Goal: Transaction & Acquisition: Purchase product/service

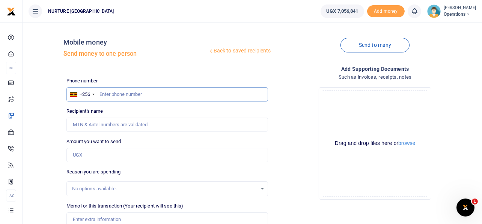
click at [119, 93] on input "text" at bounding box center [167, 94] width 202 height 14
click at [127, 97] on input "text" at bounding box center [167, 94] width 202 height 14
paste input "744594060"
type input "744594060"
click at [122, 154] on input "Amount you want to send" at bounding box center [167, 155] width 202 height 14
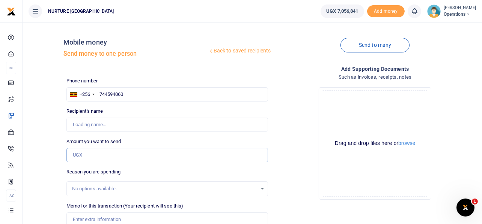
type input "Brown Mwebembezi"
click at [201, 95] on input "744594060" at bounding box center [167, 94] width 202 height 14
click at [122, 155] on input "Amount you want to send" at bounding box center [167, 155] width 202 height 14
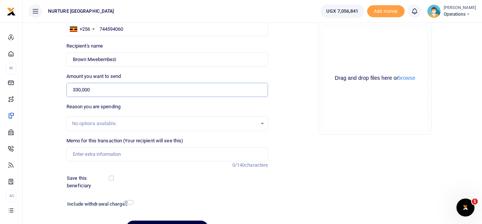
scroll to position [79, 0]
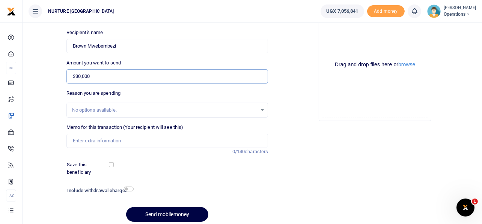
type input "330,000"
click at [119, 139] on input "Memo for this transaction (Your recipient will see this)" at bounding box center [167, 141] width 202 height 14
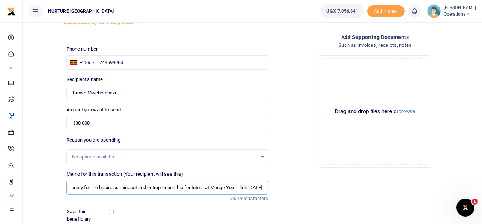
scroll to position [0, 17]
click at [168, 191] on input "Stationery for the business mindset and entreprenuership for tutors at Mengo Yo…" at bounding box center [167, 188] width 202 height 14
click at [169, 188] on input "Stationery for the business mindset and entrepreneurship for tutors at Mengo Yo…" at bounding box center [167, 188] width 202 height 14
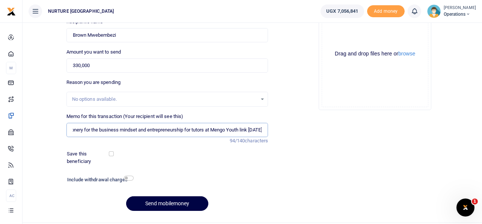
scroll to position [108, 0]
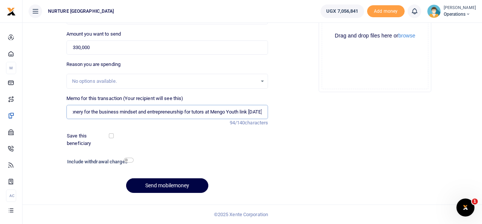
type input "Stationery for the business mindset and entrepreneurship for tutors at Mengo Yo…"
click at [129, 161] on input "checkbox" at bounding box center [129, 160] width 10 height 5
checkbox input "true"
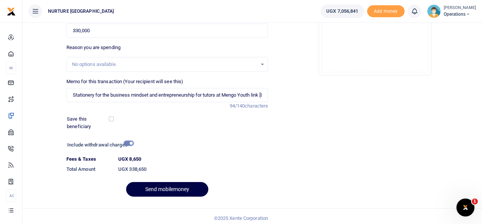
scroll to position [128, 0]
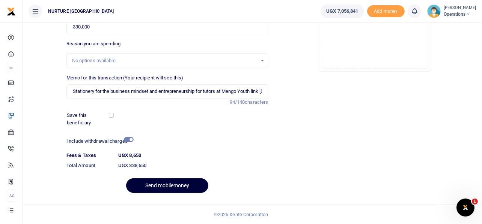
click at [178, 185] on button "Send mobilemoney" at bounding box center [167, 186] width 82 height 15
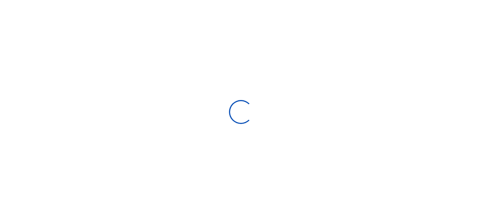
select select
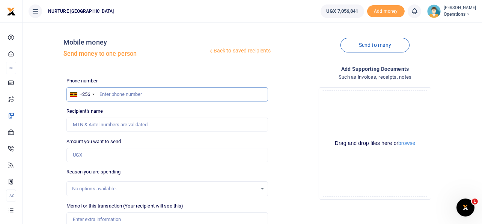
click at [157, 94] on input "text" at bounding box center [167, 94] width 202 height 14
type input "750533720"
click at [114, 155] on input "Amount you want to send" at bounding box center [167, 155] width 202 height 14
type input "Beatrice Nantongo"
type input "3"
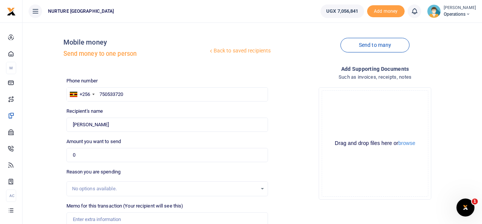
click at [293, 119] on div "Drop your files here Drag and drop files here or browse Powered by Uppy" at bounding box center [375, 143] width 202 height 125
click at [138, 153] on input "0" at bounding box center [167, 155] width 202 height 14
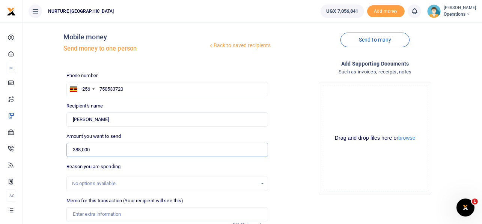
scroll to position [108, 0]
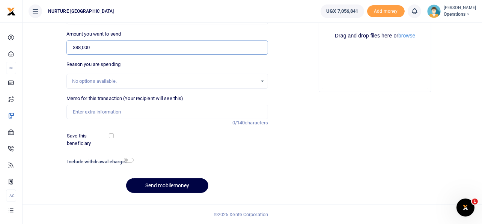
type input "388,000"
click at [156, 108] on input "Memo for this transaction (Your recipient will see this)" at bounding box center [167, 112] width 202 height 14
paste input "Stationery for the business mindset and entrepreneurship for tutors at Mengo Yo…"
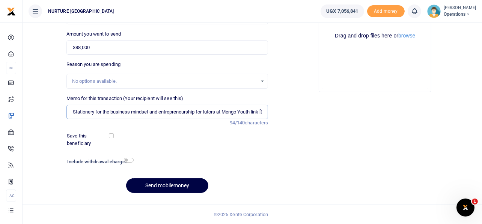
scroll to position [0, 17]
click at [122, 112] on input "Stationery for the business mindset and entrepreneurship for tutors at Mengo Yo…" at bounding box center [167, 112] width 202 height 14
click at [93, 111] on input "Stationery for the business mindset and entrepreneurship for tutors at Mengo Yo…" at bounding box center [167, 112] width 202 height 14
drag, startPoint x: 94, startPoint y: 111, endPoint x: 76, endPoint y: 108, distance: 18.6
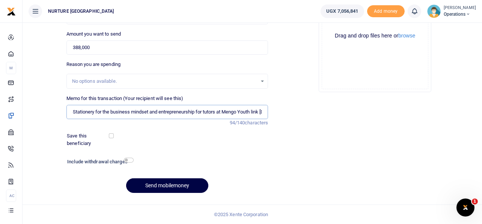
click at [76, 108] on input "Stationery for the business mindset and entrepreneurship for tutors at Mengo Yo…" at bounding box center [167, 112] width 202 height 14
drag, startPoint x: 102, startPoint y: 111, endPoint x: 65, endPoint y: 110, distance: 37.1
click at [65, 110] on div "Memo for this transaction (Your recipient will see this) Stationery for the bus…" at bounding box center [167, 111] width 208 height 32
click at [228, 112] on input "Meals and refreshments for the business mindset and entrepreneurship for tutors…" at bounding box center [167, 112] width 202 height 14
click at [293, 101] on div "Add supporting Documents Such as invoices, receipts, notes Drop your files here…" at bounding box center [375, 78] width 208 height 242
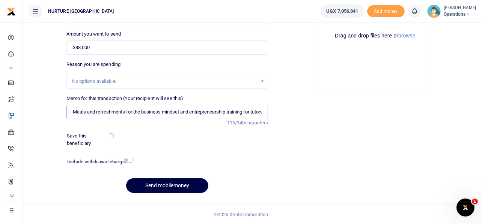
click at [253, 113] on input "Meals and refreshments for the business mindset and entrepreneurship training f…" at bounding box center [167, 112] width 202 height 14
type input "Meals and refreshments for the business mindset and entrepreneurship training f…"
click at [128, 159] on input "checkbox" at bounding box center [129, 160] width 10 height 5
checkbox input "true"
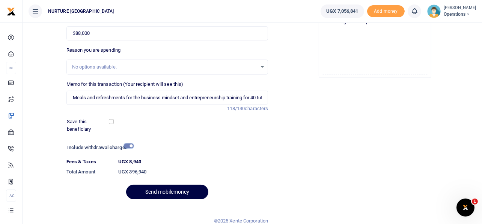
scroll to position [128, 0]
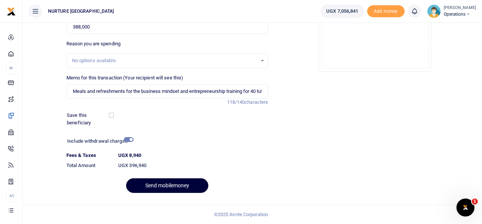
click at [180, 184] on button "Send mobilemoney" at bounding box center [167, 186] width 82 height 15
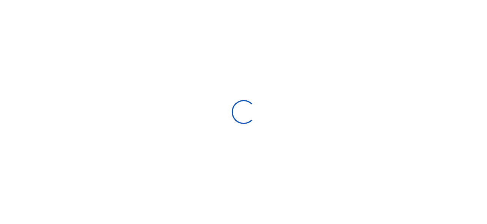
select select
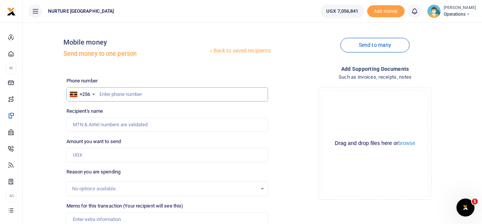
click at [156, 91] on input "text" at bounding box center [167, 94] width 202 height 14
click at [126, 93] on input "text" at bounding box center [167, 94] width 202 height 14
type input "785949946"
type input "[PERSON_NAME]"
type input "785949946"
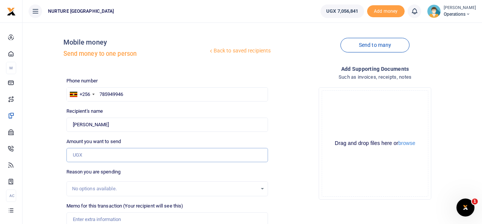
click at [102, 158] on input "Amount you want to send" at bounding box center [167, 155] width 202 height 14
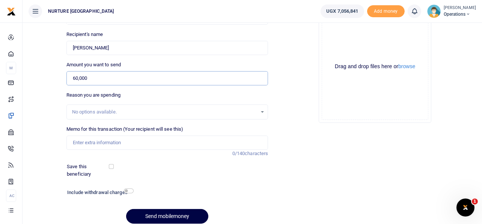
scroll to position [108, 0]
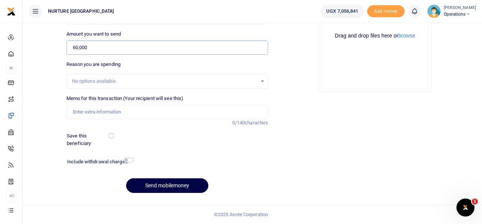
type input "60,000"
click at [144, 108] on input "Memo for this transaction (Your recipient will see this)" at bounding box center [167, 112] width 202 height 14
drag, startPoint x: 179, startPoint y: 112, endPoint x: 174, endPoint y: 111, distance: 5.6
click at [174, 111] on input "Payment for volunteer transport refund for the 4th week of Jan 2025" at bounding box center [167, 112] width 202 height 14
click at [207, 111] on input "Payment for volunteer transport refund for the 1st week of Jan 2025" at bounding box center [167, 112] width 202 height 14
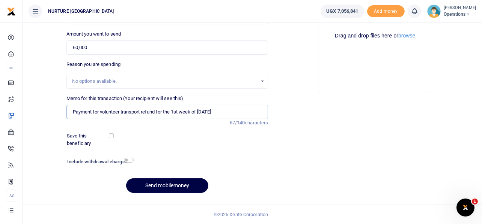
click at [201, 107] on input "Payment for volunteer transport refund for the 1st week of Aug 2025" at bounding box center [167, 112] width 202 height 14
type input "Payment for volunteer transport refund for the 1st week of Aug 2025"
click at [207, 104] on div "Memo for this transaction (Your recipient will see this) Payment for volunteer …" at bounding box center [167, 107] width 202 height 24
click at [128, 161] on input "checkbox" at bounding box center [129, 160] width 10 height 5
checkbox input "true"
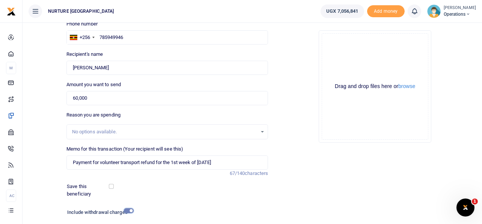
scroll to position [128, 0]
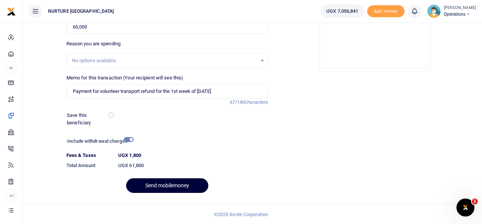
click at [187, 185] on button "Send mobilemoney" at bounding box center [167, 186] width 82 height 15
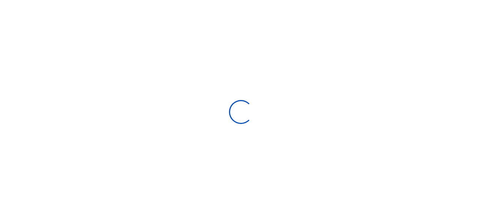
select select
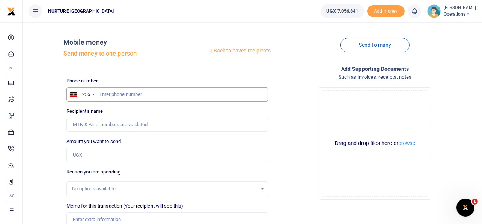
click at [152, 93] on input "text" at bounding box center [167, 94] width 202 height 14
click at [151, 93] on input "text" at bounding box center [167, 94] width 202 height 14
type input "785949946"
type input "[PERSON_NAME]"
type input "785949946"
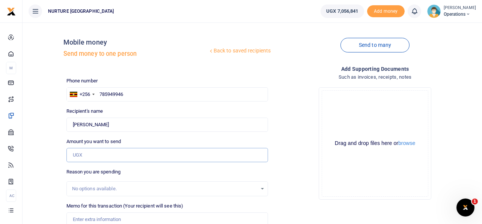
click at [98, 154] on input "Amount you want to send" at bounding box center [167, 155] width 202 height 14
type input "6"
type input "0"
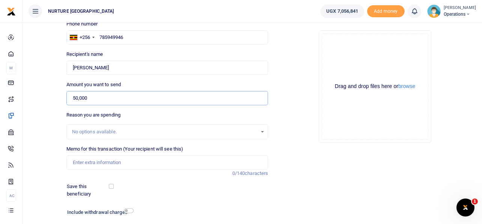
scroll to position [58, 0]
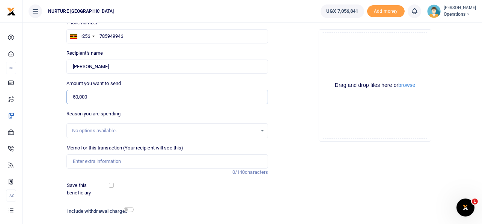
type input "50,000"
click at [117, 162] on input "Memo for this transaction (Your recipient will see this)" at bounding box center [167, 162] width 202 height 14
paste input "Stationery for the business mindset and entrepreneurship for tutors at Mengo Yo…"
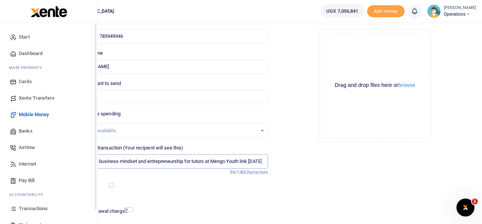
scroll to position [43, 0]
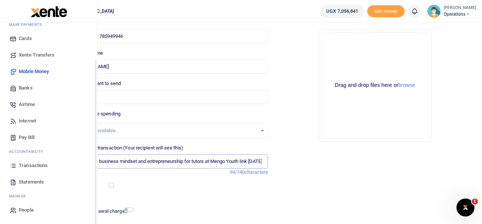
type input "Stationery for the business mindset and entrepreneurship for tutors at Mengo Yo…"
click at [26, 164] on span "Transactions" at bounding box center [33, 166] width 29 height 8
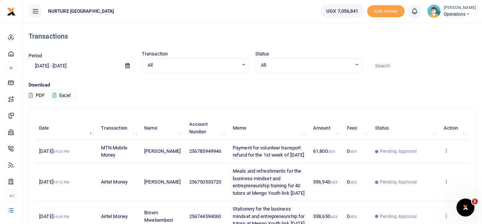
click at [447, 153] on icon at bounding box center [445, 150] width 5 height 5
click at [419, 182] on link "Send again" at bounding box center [418, 184] width 59 height 11
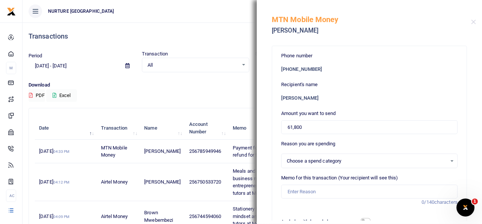
select select
click at [306, 128] on input "61,800" at bounding box center [369, 127] width 176 height 14
type input "50,000"
drag, startPoint x: 227, startPoint y: 145, endPoint x: 244, endPoint y: 163, distance: 25.2
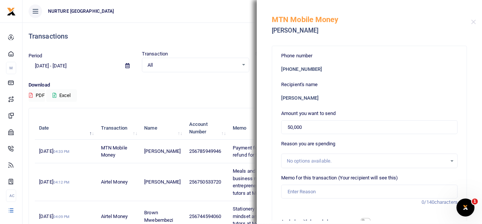
click at [244, 163] on td "Payment for volunteer transport refund for the 1st week of Aug 2025" at bounding box center [268, 151] width 80 height 23
copy span "Payment for volunteer transport refund for the 1st week of Aug 2025"
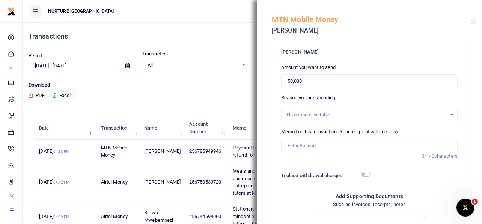
scroll to position [50, 0]
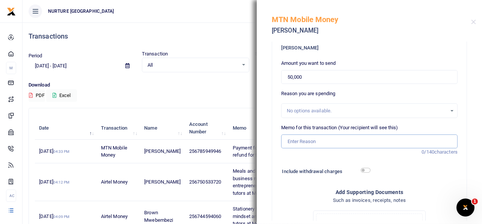
click at [360, 140] on input "Memo for this transaction (Your recipient will see this)" at bounding box center [369, 142] width 176 height 14
paste input "Payment for volunteer transport refund for the 1st week of Aug 2025"
click at [395, 141] on input "Payment for volunteer transport refund for the 1st week of Aug 2025" at bounding box center [369, 142] width 176 height 14
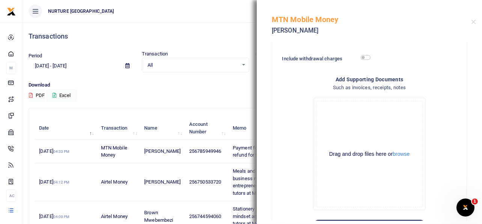
scroll to position [164, 0]
type input "Payment for volunteer transport refund for the 2nd week of Aug 2025"
click at [362, 56] on input "checkbox" at bounding box center [365, 57] width 10 height 5
checkbox input "true"
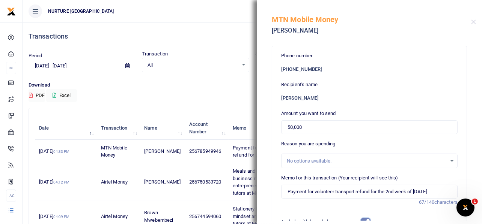
scroll to position [218, 0]
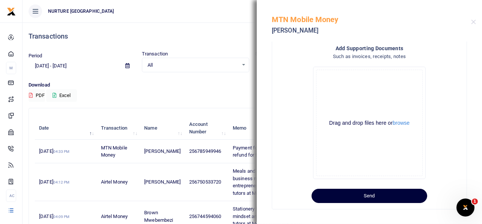
click at [395, 198] on button "Send" at bounding box center [369, 196] width 116 height 14
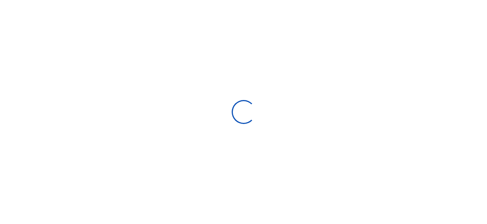
type input "[DATE] - [DATE]"
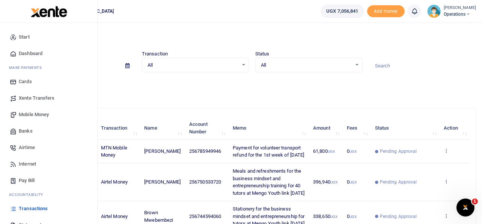
click at [34, 113] on span "Mobile Money" at bounding box center [34, 115] width 30 height 8
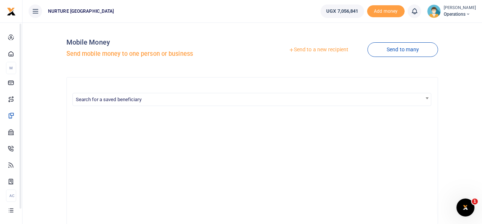
click at [327, 50] on link "Send to a new recipient" at bounding box center [318, 50] width 98 height 14
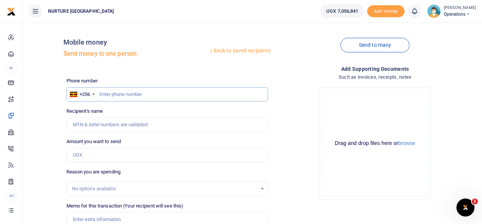
click at [193, 96] on input "text" at bounding box center [167, 94] width 202 height 14
type input "700171538"
click at [116, 155] on input "Amount you want to send" at bounding box center [167, 155] width 202 height 14
type input "[PERSON_NAME]"
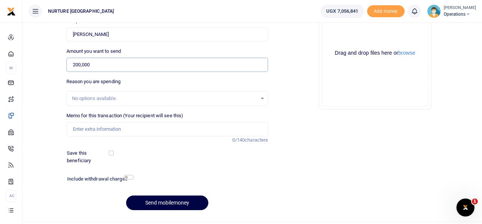
scroll to position [108, 0]
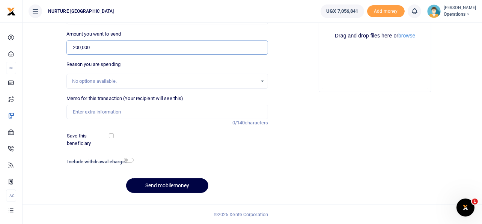
type input "200,000"
click at [105, 110] on input "Memo for this transaction (Your recipient will see this)" at bounding box center [167, 112] width 202 height 14
type input "Payment for Legal fees [DATE]"
click at [128, 161] on input "checkbox" at bounding box center [129, 160] width 10 height 5
checkbox input "true"
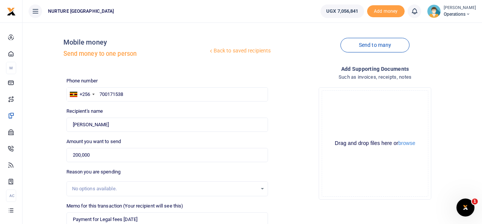
scroll to position [128, 0]
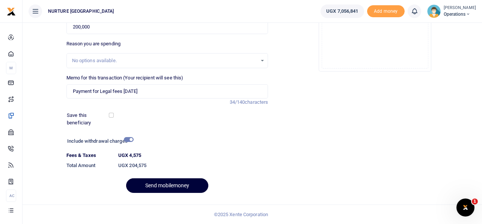
click at [181, 185] on button "Send mobilemoney" at bounding box center [167, 186] width 82 height 15
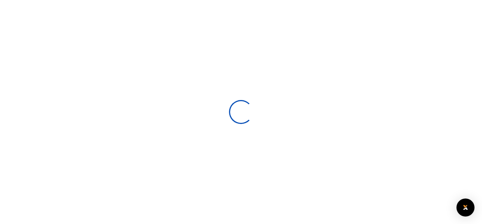
select select
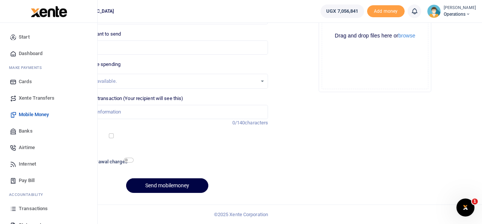
click at [26, 147] on span "Airtime" at bounding box center [27, 148] width 16 height 8
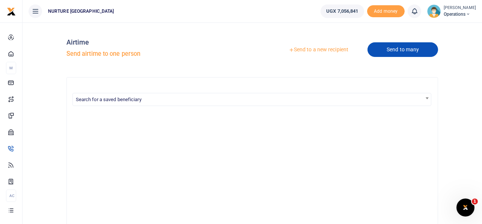
click at [390, 48] on link "Send to many" at bounding box center [402, 49] width 71 height 15
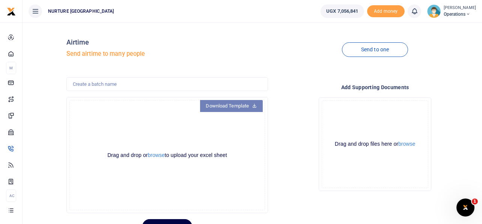
click at [252, 105] on icon at bounding box center [254, 105] width 5 height 5
click at [154, 156] on button "browse" at bounding box center [156, 156] width 17 height 6
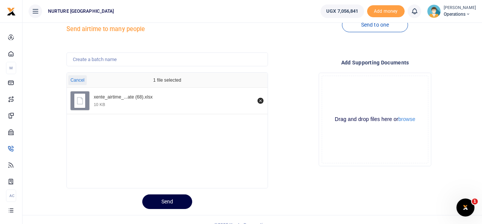
scroll to position [35, 0]
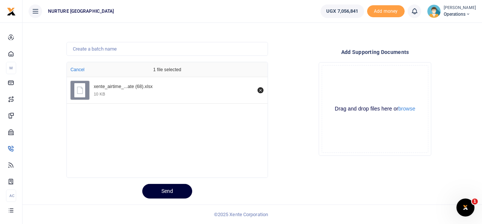
click at [171, 187] on button "Send" at bounding box center [167, 191] width 50 height 15
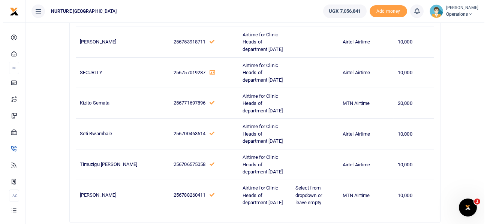
scroll to position [437, 0]
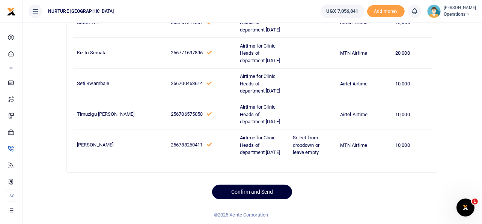
click at [273, 191] on button "Confirm and Send" at bounding box center [252, 192] width 80 height 15
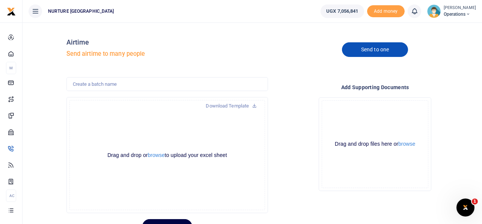
click at [370, 44] on link "Send to one" at bounding box center [375, 49] width 66 height 15
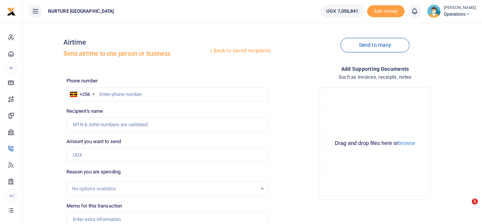
click at [377, 45] on link "Send to many" at bounding box center [374, 45] width 69 height 15
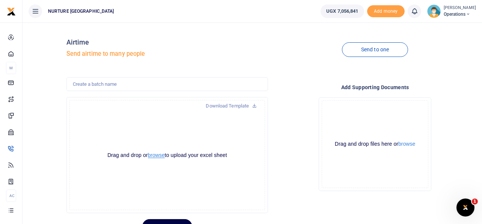
click at [156, 156] on button "browse" at bounding box center [156, 156] width 17 height 6
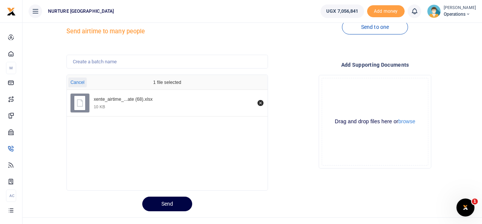
scroll to position [35, 0]
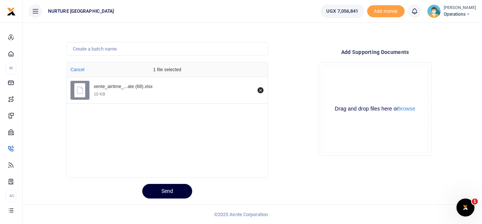
click at [159, 187] on button "Send" at bounding box center [167, 191] width 50 height 15
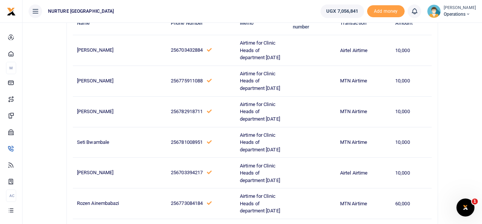
scroll to position [0, 0]
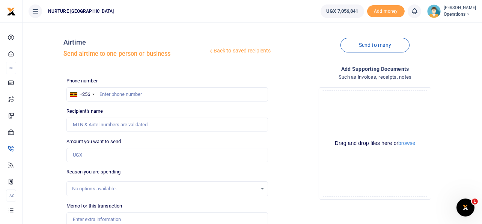
click at [379, 47] on link "Send to many" at bounding box center [374, 45] width 69 height 15
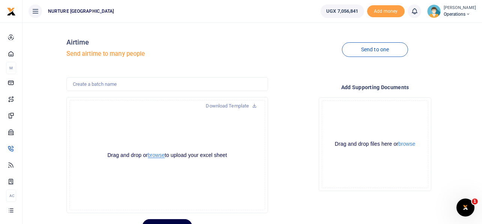
click at [156, 155] on button "browse" at bounding box center [156, 156] width 17 height 6
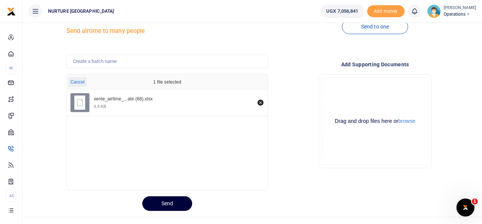
scroll to position [35, 0]
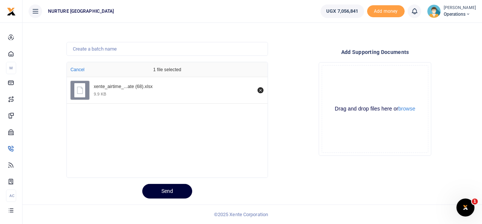
click at [162, 191] on button "Send" at bounding box center [167, 191] width 50 height 15
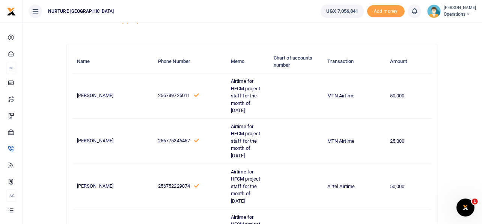
scroll to position [0, 0]
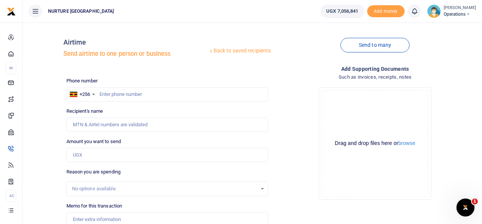
click at [383, 44] on link "Send to many" at bounding box center [374, 45] width 69 height 15
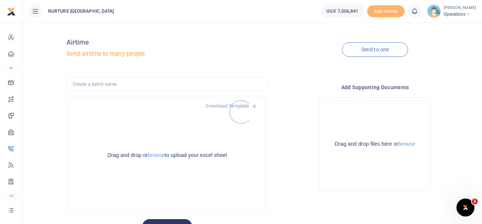
click at [161, 156] on div at bounding box center [241, 112] width 482 height 224
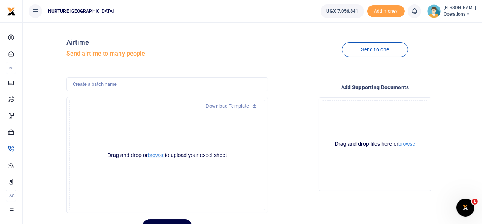
click at [158, 156] on button "browse" at bounding box center [156, 156] width 17 height 6
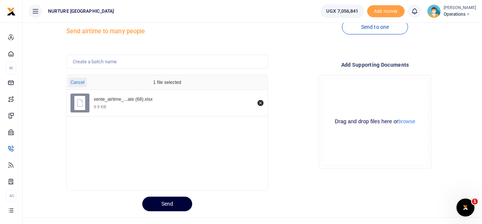
scroll to position [35, 0]
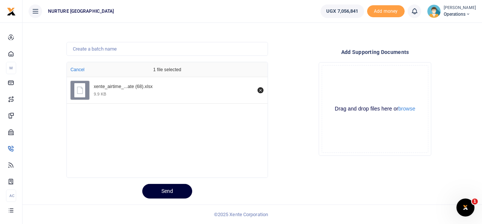
click at [176, 194] on button "Send" at bounding box center [167, 191] width 50 height 15
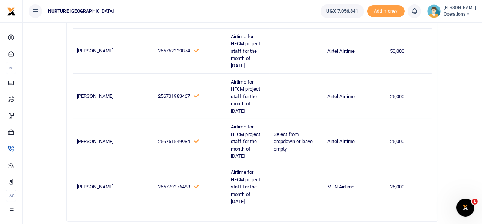
scroll to position [264, 0]
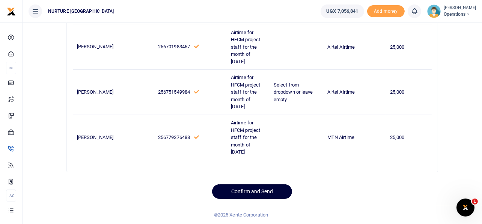
click at [266, 191] on button "Confirm and Send" at bounding box center [252, 192] width 80 height 15
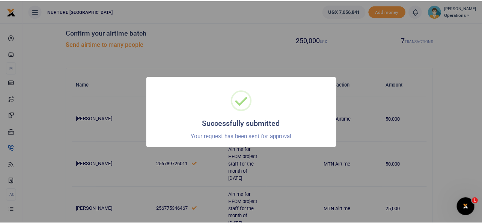
scroll to position [1, 0]
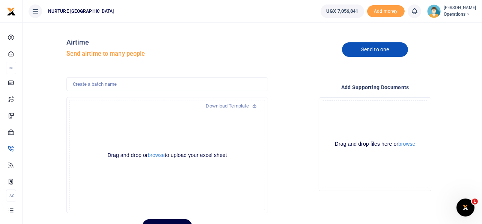
click at [362, 48] on link "Send to one" at bounding box center [375, 49] width 66 height 15
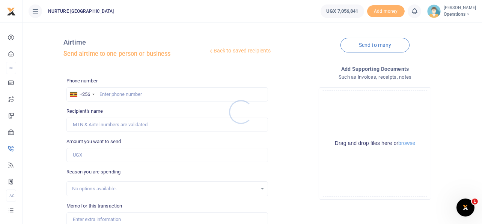
drag, startPoint x: 142, startPoint y: 97, endPoint x: 122, endPoint y: 93, distance: 20.2
click at [142, 96] on div at bounding box center [241, 112] width 482 height 224
click at [122, 93] on div at bounding box center [241, 112] width 482 height 224
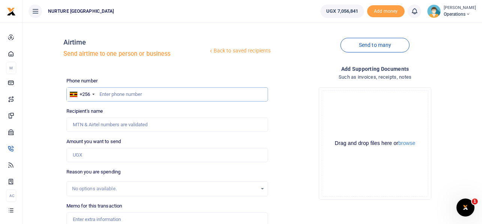
click at [122, 93] on input "text" at bounding box center [167, 94] width 202 height 14
click at [122, 92] on input "text" at bounding box center [167, 94] width 202 height 14
type input "784422885"
type input "Emma Okurut"
type input "784422885"
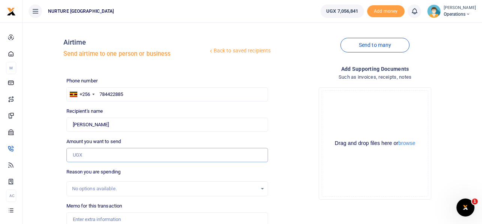
click at [111, 156] on input "Amount you want to send" at bounding box center [167, 155] width 202 height 14
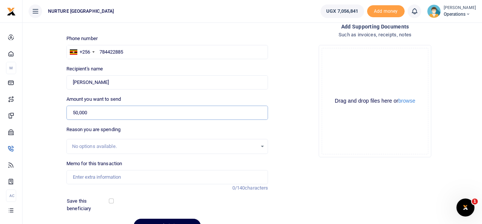
scroll to position [83, 0]
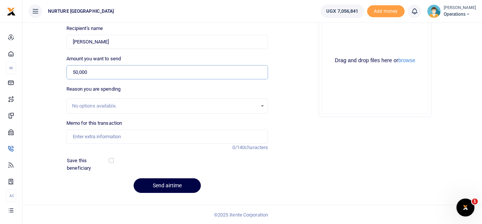
type input "50,000"
click at [138, 140] on input "Memo for this transaction" at bounding box center [167, 137] width 202 height 14
click at [176, 134] on input "Airtime for Finance officer for the month of April 2025" at bounding box center [167, 137] width 202 height 14
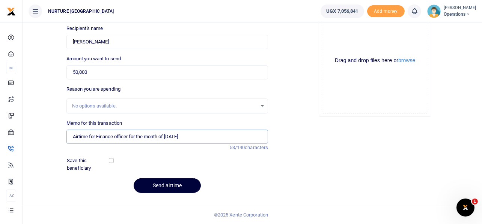
type input "Airtime for Finance officer for the month of Aug 2025"
click at [175, 184] on button "Send airtime" at bounding box center [167, 186] width 67 height 15
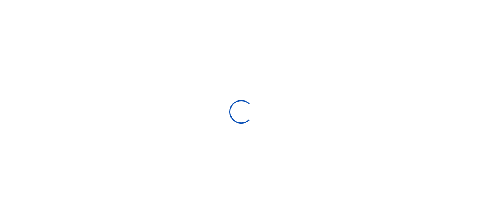
scroll to position [82, 0]
select select
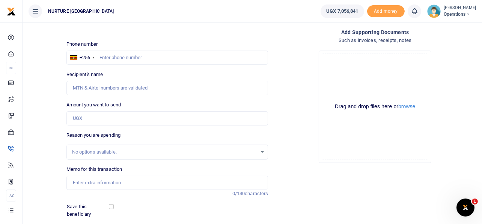
scroll to position [0, 0]
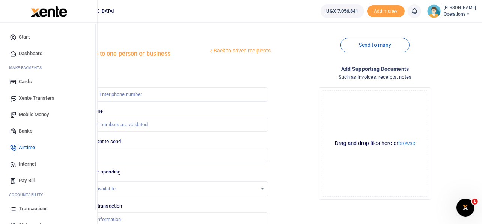
click at [35, 114] on span "Mobile Money" at bounding box center [34, 115] width 30 height 8
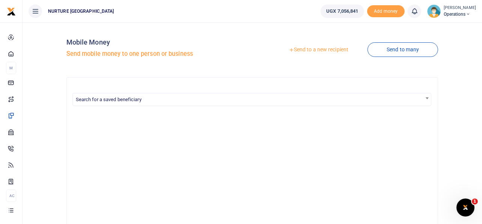
click at [326, 50] on link "Send to a new recipient" at bounding box center [318, 50] width 98 height 14
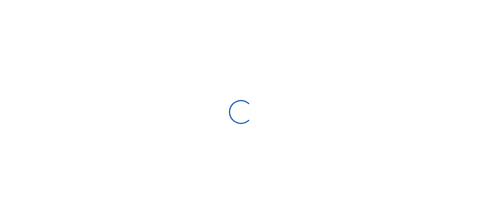
select select
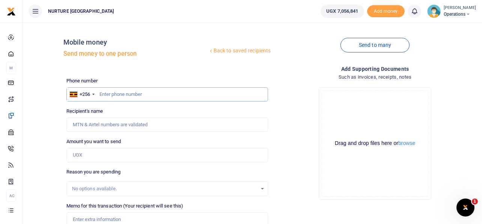
click at [179, 92] on input "text" at bounding box center [167, 94] width 202 height 14
paste input "256772982740"
type input "256772982740"
click at [110, 156] on input "Amount you want to send" at bounding box center [167, 155] width 202 height 14
type input "[PERSON_NAME]"
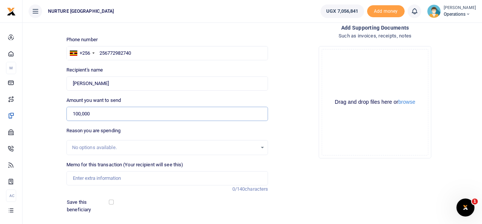
scroll to position [108, 0]
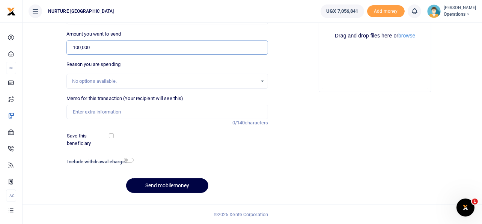
type input "100,000"
click at [129, 113] on input "Memo for this transaction (Your recipient will see this)" at bounding box center [167, 112] width 202 height 14
paste input "256772982740"
type input "2"
click at [129, 111] on input "Memo for this transaction (Your recipient will see this)" at bounding box center [167, 112] width 202 height 14
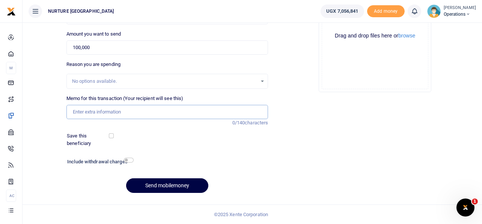
paste input "Transport facilitation to train groups in nutrition and backyard gardening Aug …"
type input "Transport facilitation to train groups in nutrition and backyard gardening Aug …"
click at [128, 161] on input "checkbox" at bounding box center [129, 160] width 10 height 5
checkbox input "true"
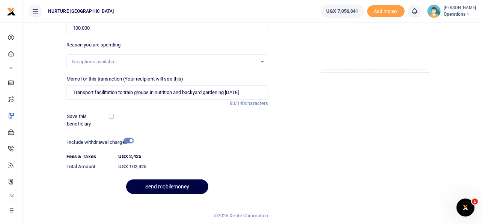
scroll to position [128, 0]
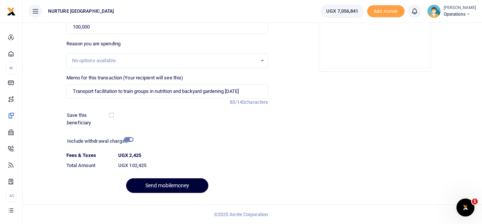
click at [175, 182] on button "Send mobilemoney" at bounding box center [167, 186] width 82 height 15
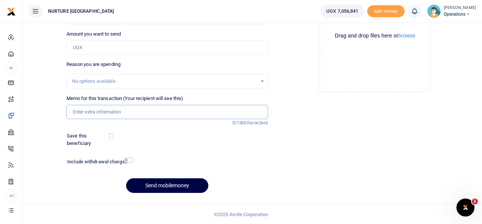
click at [159, 111] on input "Memo for this transaction (Your recipient will see this)" at bounding box center [167, 112] width 202 height 14
paste input "Transport facilitation to train groups in nutrition and backyard gardening [DAT…"
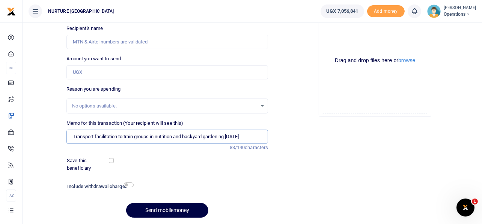
scroll to position [70, 0]
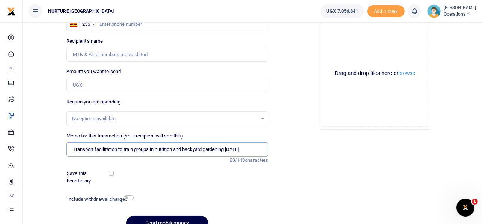
type input "Transport facilitation to train groups in nutrition and backyard gardening [DAT…"
click at [109, 79] on input "Amount you want to send" at bounding box center [167, 85] width 202 height 14
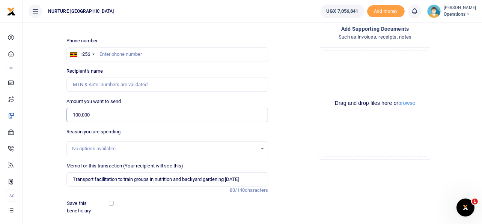
scroll to position [0, 0]
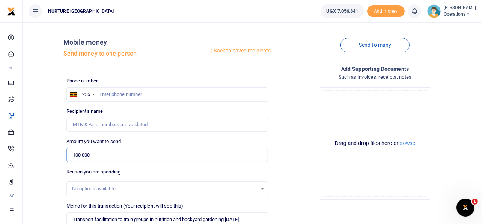
type input "100,000"
click at [185, 93] on input "text" at bounding box center [167, 94] width 202 height 14
paste input "256751549984"
type input "256751549984"
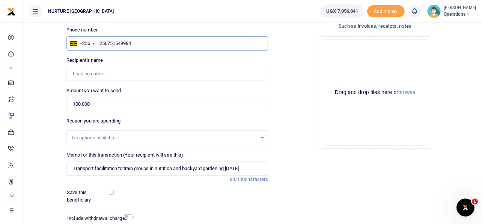
scroll to position [75, 0]
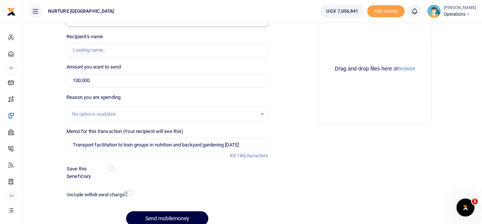
type input "[PERSON_NAME]"
type input "256751549984"
click at [130, 194] on input "checkbox" at bounding box center [129, 193] width 10 height 5
checkbox input "true"
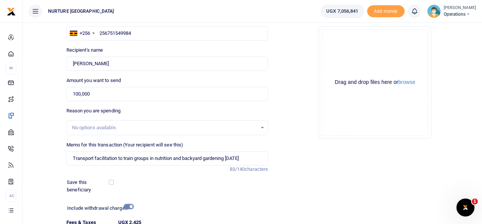
scroll to position [128, 0]
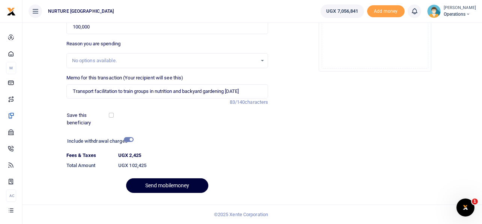
click at [173, 185] on button "Send mobilemoney" at bounding box center [167, 186] width 82 height 15
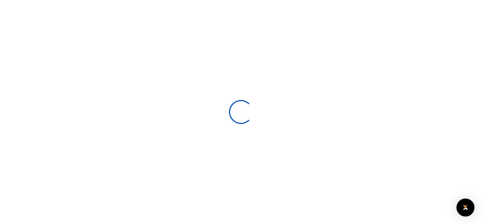
select select
